Goal: Task Accomplishment & Management: Use online tool/utility

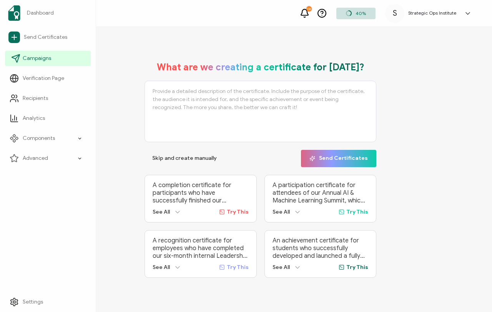
click at [48, 59] on span "Campaigns" at bounding box center [37, 59] width 28 height 8
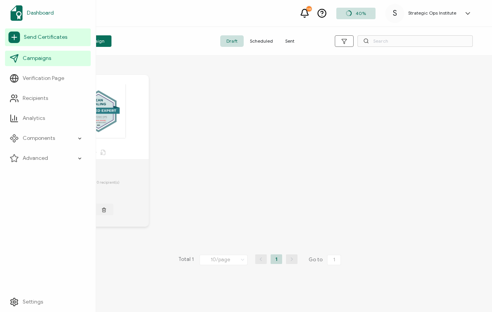
click at [45, 13] on span "Dashboard" at bounding box center [40, 13] width 27 height 8
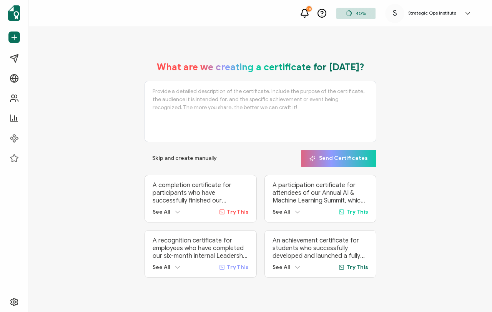
click at [440, 12] on h5 "Strategic Ops Institute" at bounding box center [432, 12] width 48 height 5
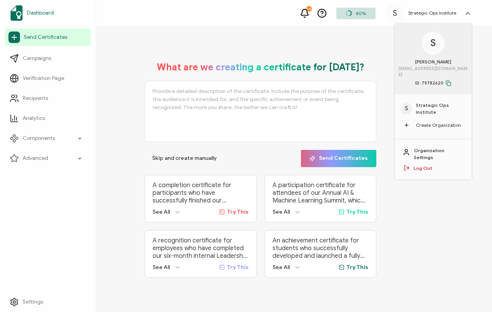
click at [38, 15] on span "Dashboard" at bounding box center [40, 13] width 27 height 8
click at [52, 43] on link "Send Certificates" at bounding box center [48, 37] width 86 height 18
